Goal: Task Accomplishment & Management: Complete application form

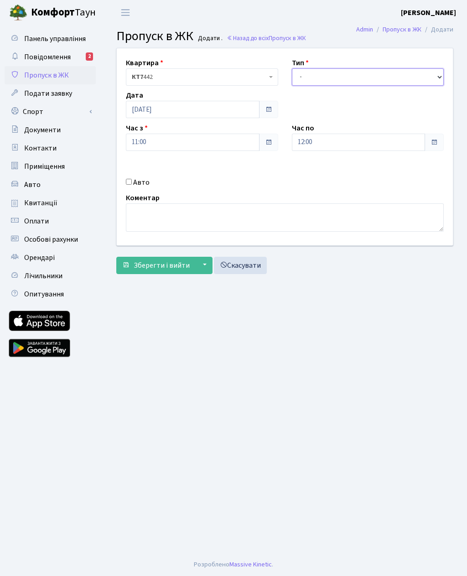
click at [319, 78] on select "- Доставка Таксі Гості Сервіс" at bounding box center [368, 76] width 152 height 17
select select "3"
click at [310, 141] on input "12:00" at bounding box center [359, 142] width 134 height 17
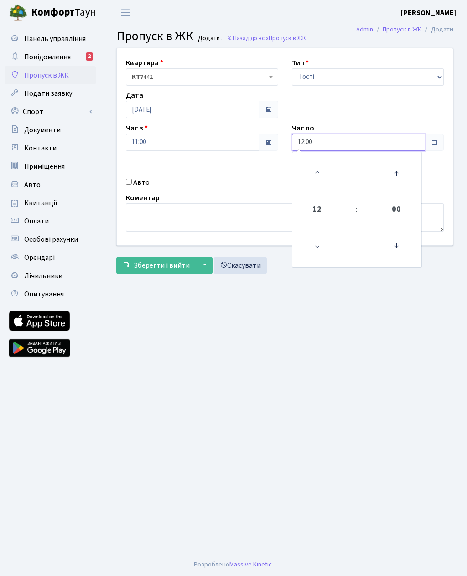
click at [320, 171] on icon at bounding box center [317, 173] width 25 height 25
click at [315, 165] on icon at bounding box center [317, 173] width 25 height 25
click at [317, 166] on icon at bounding box center [317, 173] width 25 height 25
click at [318, 166] on icon at bounding box center [317, 173] width 25 height 25
click at [314, 162] on icon at bounding box center [317, 173] width 25 height 25
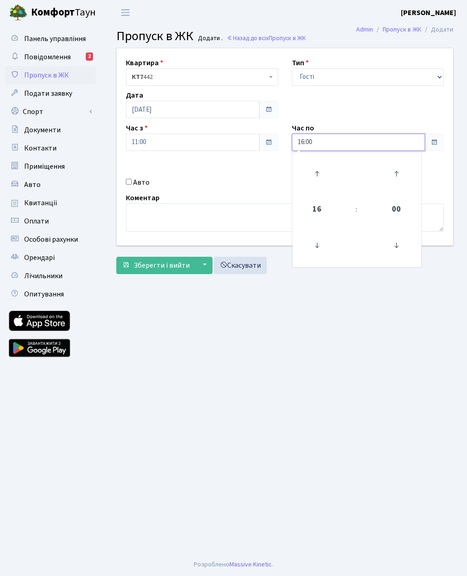
type input "17:00"
click at [280, 332] on main "Admin Пропуск в ЖК Додати Пропуск в ЖК Додати . Назад до всіх Пропуск в ЖК Квар…" at bounding box center [285, 289] width 364 height 528
click at [129, 180] on input "Авто" at bounding box center [129, 182] width 6 height 6
checkbox input "true"
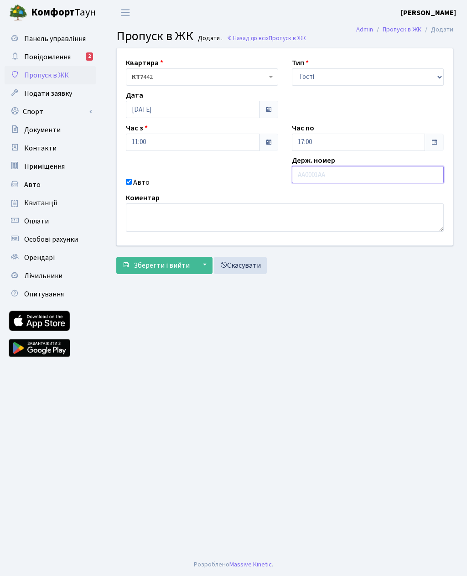
paste input "КА9152ЕХ"
type input "КА9152ЕХ"
click at [128, 269] on button "Зберегти і вийти" at bounding box center [155, 265] width 79 height 17
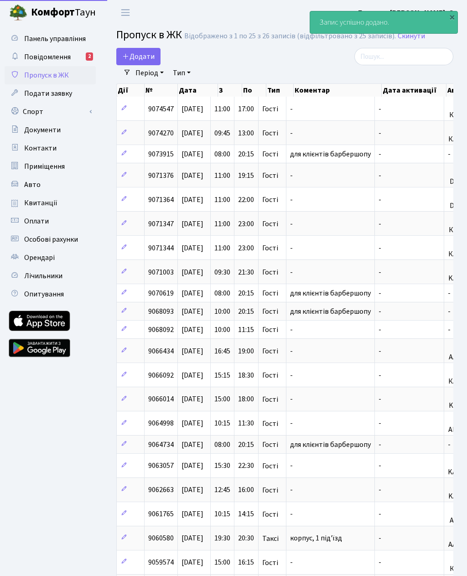
select select "25"
